Goal: Information Seeking & Learning: Learn about a topic

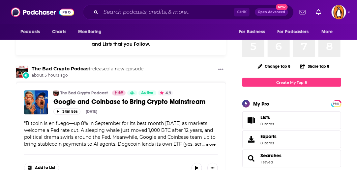
scroll to position [50, 0]
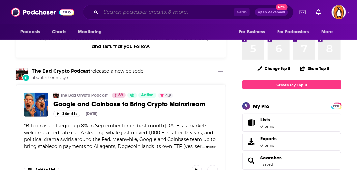
click at [146, 11] on input "Search podcasts, credits, & more..." at bounding box center [167, 12] width 133 height 11
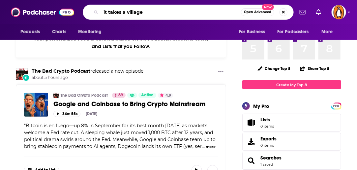
type input "it takes a village"
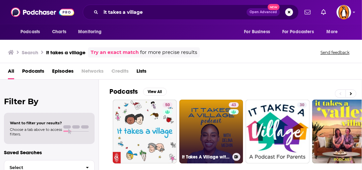
click at [205, 135] on link "43 It Takes A Village with [PERSON_NAME]" at bounding box center [211, 132] width 64 height 64
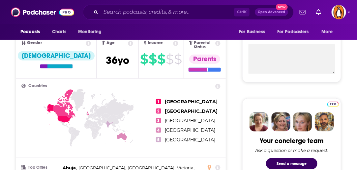
scroll to position [241, 0]
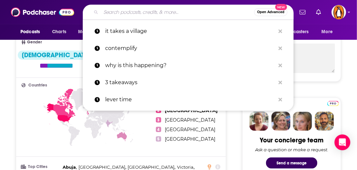
click at [142, 13] on input "Search podcasts, credits, & more..." at bounding box center [177, 12] width 153 height 11
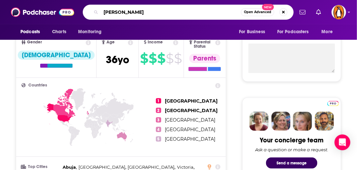
type input "[PERSON_NAME]"
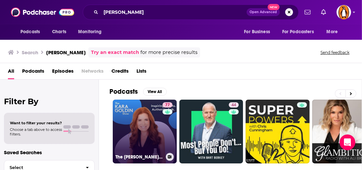
click at [141, 118] on link "77 The [PERSON_NAME] Show" at bounding box center [145, 132] width 64 height 64
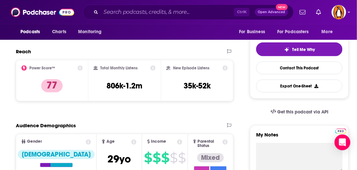
scroll to position [142, 0]
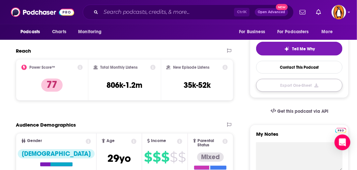
click at [279, 86] on button "Export One-Sheet" at bounding box center [299, 85] width 86 height 13
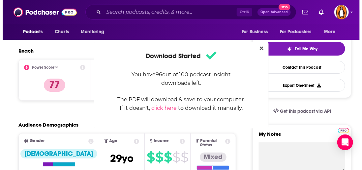
scroll to position [0, 0]
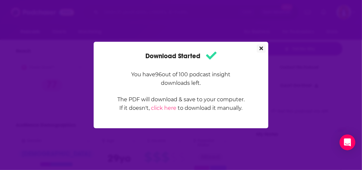
click at [261, 48] on icon "Close" at bounding box center [261, 49] width 4 height 4
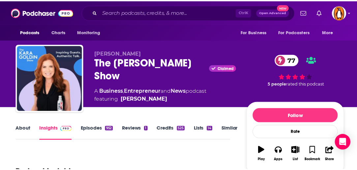
scroll to position [142, 0]
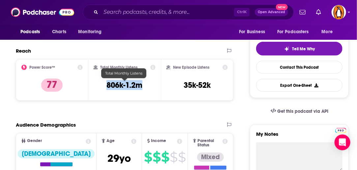
drag, startPoint x: 145, startPoint y: 87, endPoint x: 107, endPoint y: 86, distance: 37.9
click at [107, 86] on div "Total Monthly Listens 806k-1.2m" at bounding box center [125, 80] width 62 height 30
copy h3 "806k-1.2m"
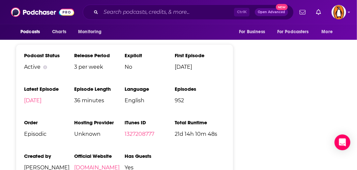
scroll to position [1212, 0]
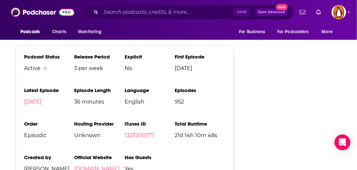
click at [97, 167] on link "[DOMAIN_NAME]" at bounding box center [97, 170] width 46 height 6
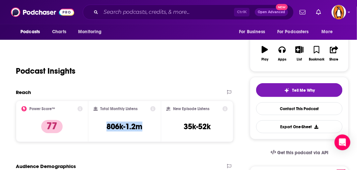
scroll to position [102, 0]
